Goal: Task Accomplishment & Management: Complete application form

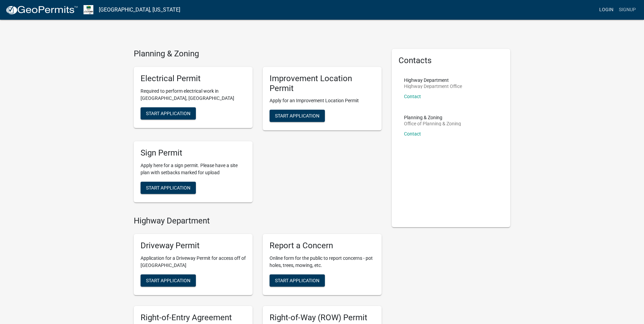
click at [606, 8] on link "Login" at bounding box center [607, 9] width 20 height 13
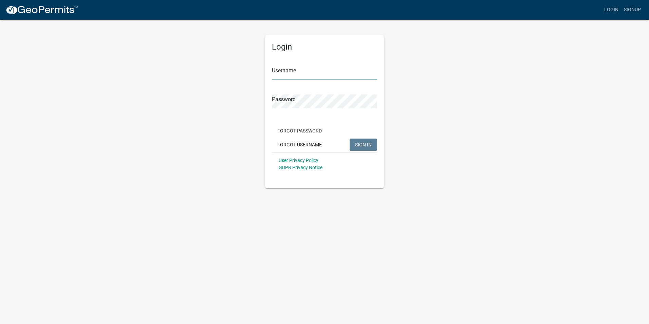
click at [313, 71] on input "Username" at bounding box center [324, 73] width 105 height 14
type input "jeffeaton"
click at [357, 144] on span "SIGN IN" at bounding box center [363, 144] width 17 height 5
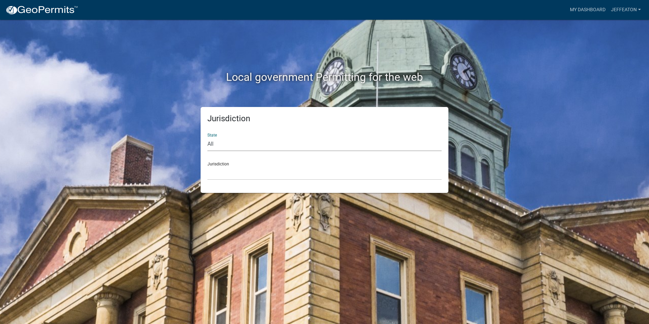
click at [212, 144] on select "All [US_STATE] [US_STATE] [US_STATE] [US_STATE] [US_STATE] [US_STATE] [US_STATE…" at bounding box center [324, 144] width 234 height 14
select select "[US_STATE]"
click at [207, 137] on select "All [US_STATE] [US_STATE] [US_STATE] [US_STATE] [US_STATE] [US_STATE] [US_STATE…" at bounding box center [324, 144] width 234 height 14
click at [222, 164] on div "Jurisdiction City of [GEOGRAPHIC_DATA], [US_STATE] City of [GEOGRAPHIC_DATA], […" at bounding box center [324, 168] width 234 height 23
click at [230, 164] on div "Jurisdiction City of [GEOGRAPHIC_DATA], [US_STATE] City of [GEOGRAPHIC_DATA], […" at bounding box center [324, 168] width 234 height 23
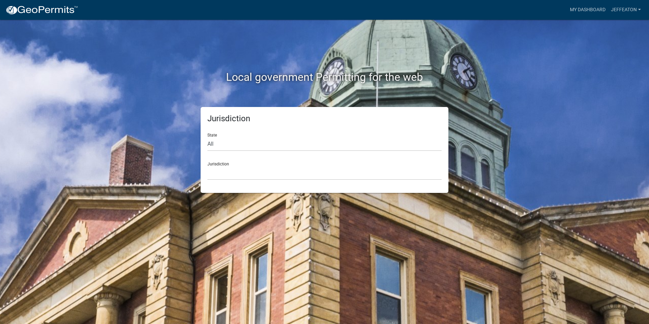
click at [218, 164] on div "Jurisdiction City of [GEOGRAPHIC_DATA], [US_STATE] City of [GEOGRAPHIC_DATA], […" at bounding box center [324, 168] width 234 height 23
click at [216, 145] on select "All [US_STATE] [US_STATE] [US_STATE] [US_STATE] [US_STATE] [US_STATE] [US_STATE…" at bounding box center [324, 144] width 234 height 14
click at [207, 137] on select "All [US_STATE] [US_STATE] [US_STATE] [US_STATE] [US_STATE] [US_STATE] [US_STATE…" at bounding box center [324, 144] width 234 height 14
click at [588, 10] on link "My Dashboard" at bounding box center [587, 9] width 41 height 13
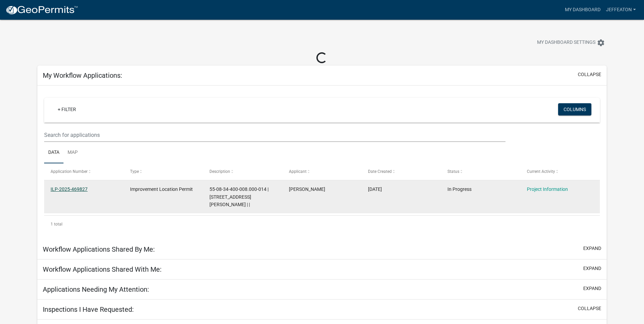
click at [65, 189] on link "ILP-2025-469827" at bounding box center [69, 188] width 37 height 5
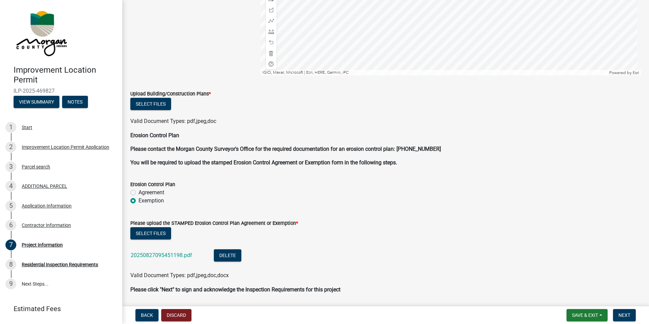
scroll to position [1399, 0]
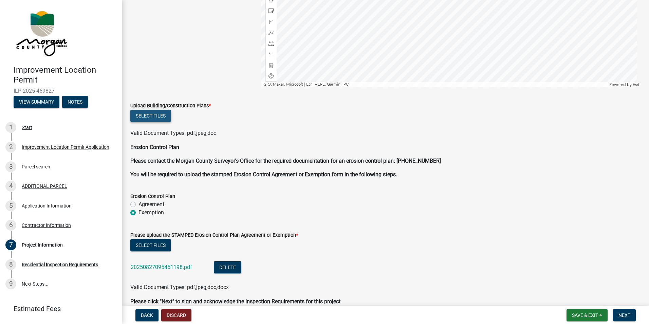
click at [149, 116] on button "Select files" at bounding box center [150, 116] width 41 height 12
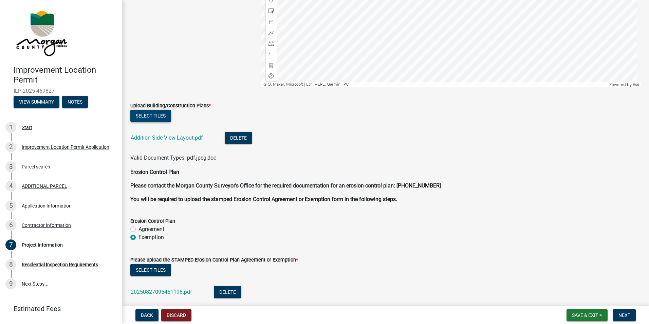
click at [150, 116] on button "Select files" at bounding box center [150, 116] width 41 height 12
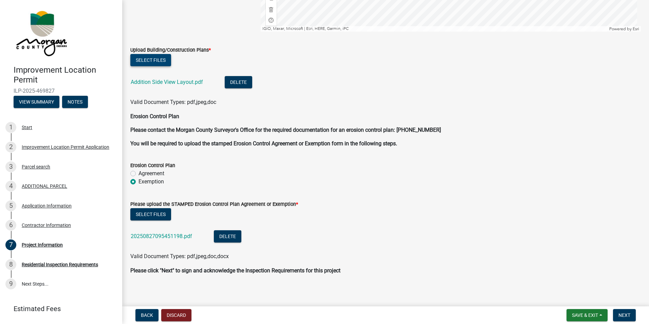
scroll to position [1458, 0]
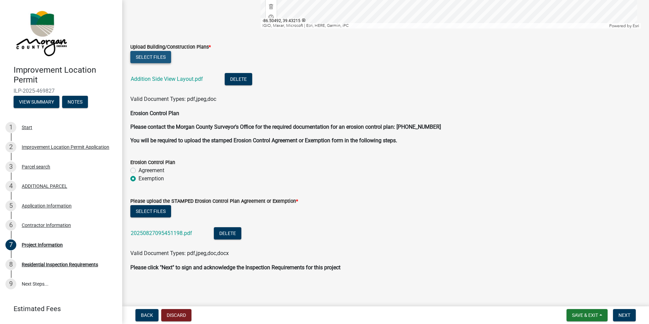
click at [151, 56] on button "Select files" at bounding box center [150, 57] width 41 height 12
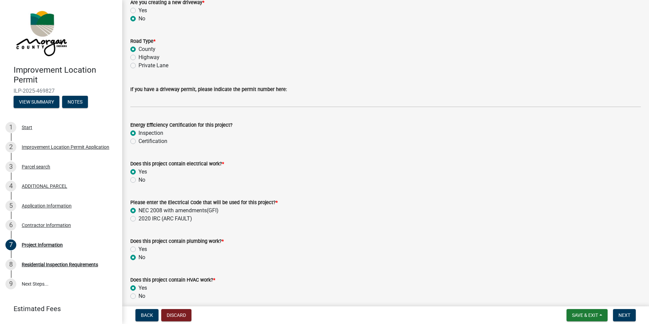
scroll to position [872, 0]
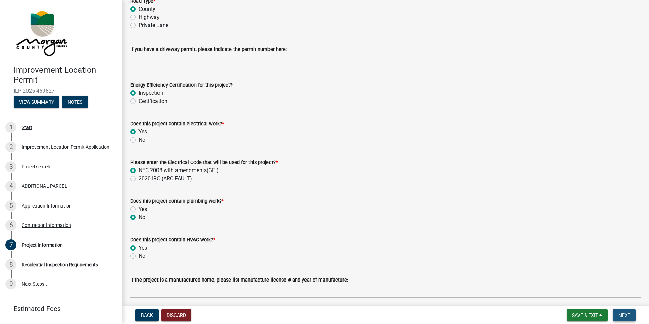
click at [624, 316] on span "Next" at bounding box center [625, 314] width 12 height 5
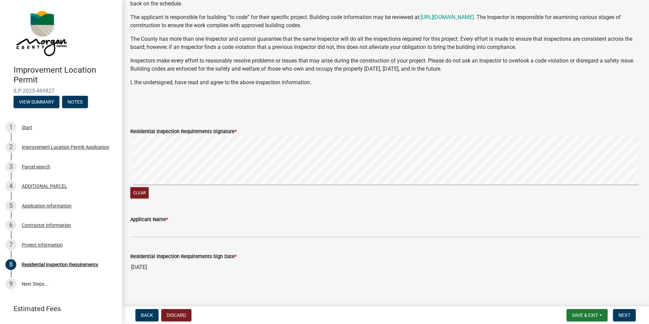
scroll to position [113, 0]
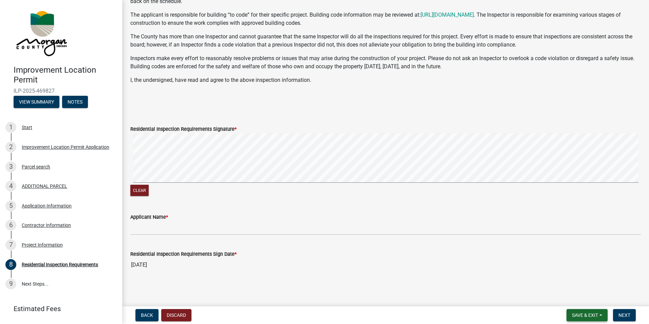
click at [578, 316] on span "Save & Exit" at bounding box center [585, 314] width 26 height 5
click at [573, 298] on button "Save & Exit" at bounding box center [580, 297] width 54 height 16
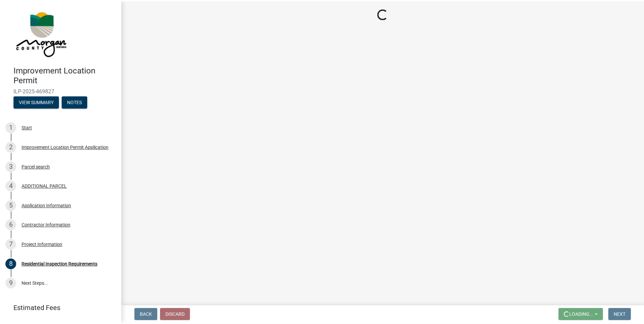
scroll to position [0, 0]
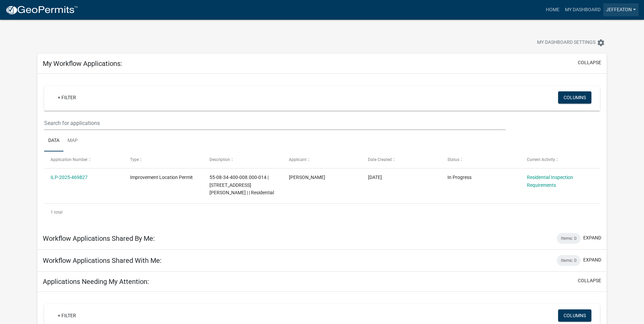
click at [634, 9] on link "jeffeaton" at bounding box center [620, 9] width 35 height 13
click at [600, 50] on link "Logout" at bounding box center [611, 50] width 54 height 16
